Goal: Register for event/course

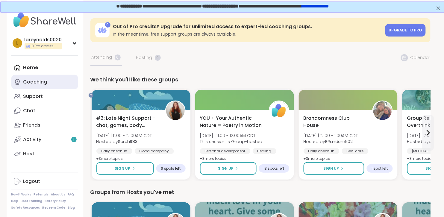
click at [36, 85] on div "Coaching" at bounding box center [35, 82] width 24 height 7
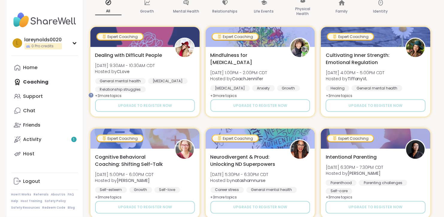
scroll to position [111, 0]
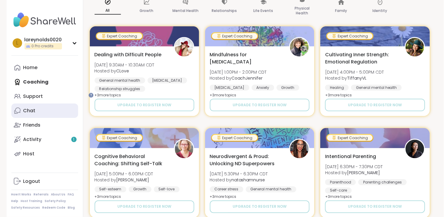
click at [32, 114] on div "Chat" at bounding box center [29, 111] width 12 height 7
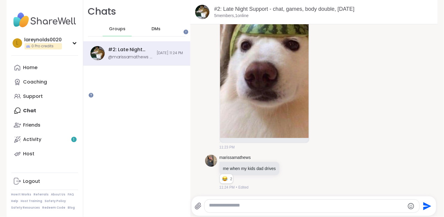
click at [161, 32] on span "DMs" at bounding box center [156, 29] width 9 height 6
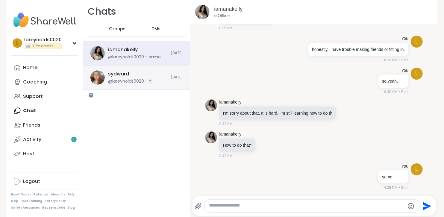
click at [137, 84] on div "@lareynolds0020 - hi" at bounding box center [130, 81] width 44 height 6
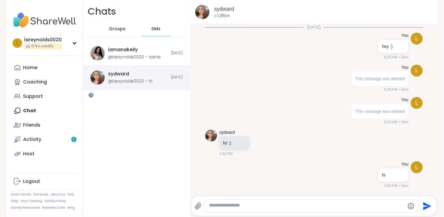
scroll to position [48, 0]
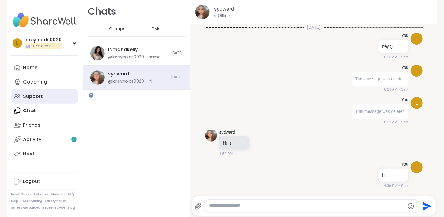
click at [25, 104] on link "Support" at bounding box center [44, 96] width 67 height 14
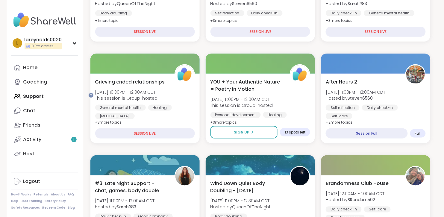
scroll to position [143, 0]
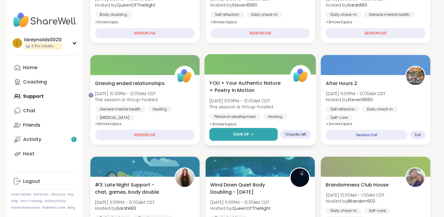
click at [241, 137] on span "Sign Up" at bounding box center [241, 134] width 16 height 5
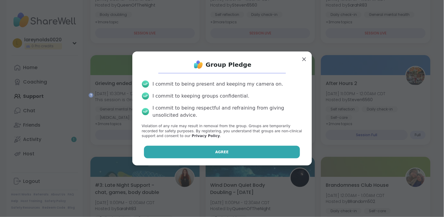
click at [199, 158] on button "Agree" at bounding box center [222, 152] width 156 height 13
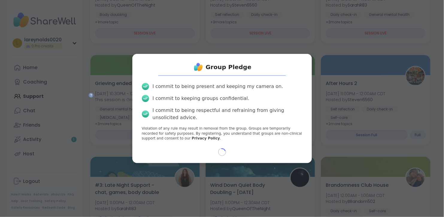
select select "**"
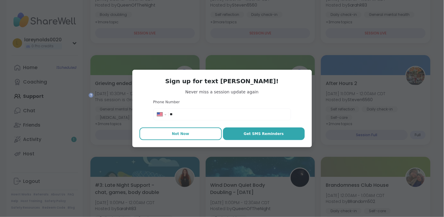
click at [173, 137] on span "Not Now" at bounding box center [180, 133] width 17 height 5
type textarea "*"
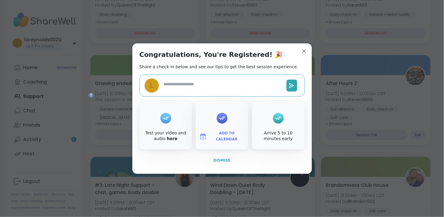
click at [226, 163] on span "Dismiss" at bounding box center [222, 160] width 17 height 4
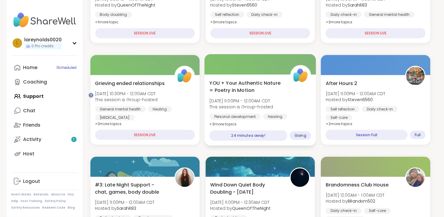
click at [266, 94] on div "YOU + Your Authentic Nature = Poetry in Motion [DATE] 11:00PM - 12:00AM CDT Thi…" at bounding box center [261, 110] width 112 height 71
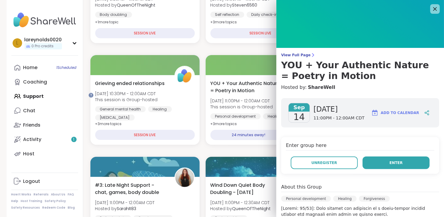
click at [397, 166] on span "Enter" at bounding box center [396, 162] width 13 height 5
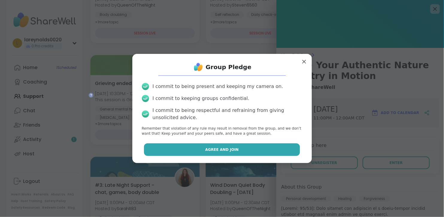
click at [220, 152] on span "Agree and Join" at bounding box center [222, 149] width 34 height 5
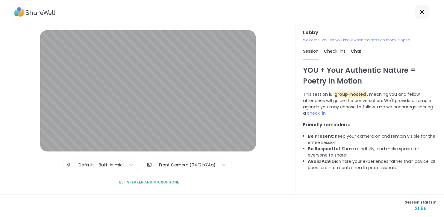
click at [362, 60] on div "Chat" at bounding box center [356, 51] width 10 height 17
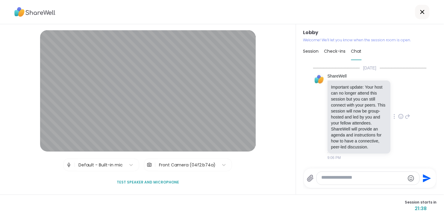
scroll to position [55, 0]
click at [415, 14] on div at bounding box center [422, 12] width 14 height 14
